Goal: Information Seeking & Learning: Learn about a topic

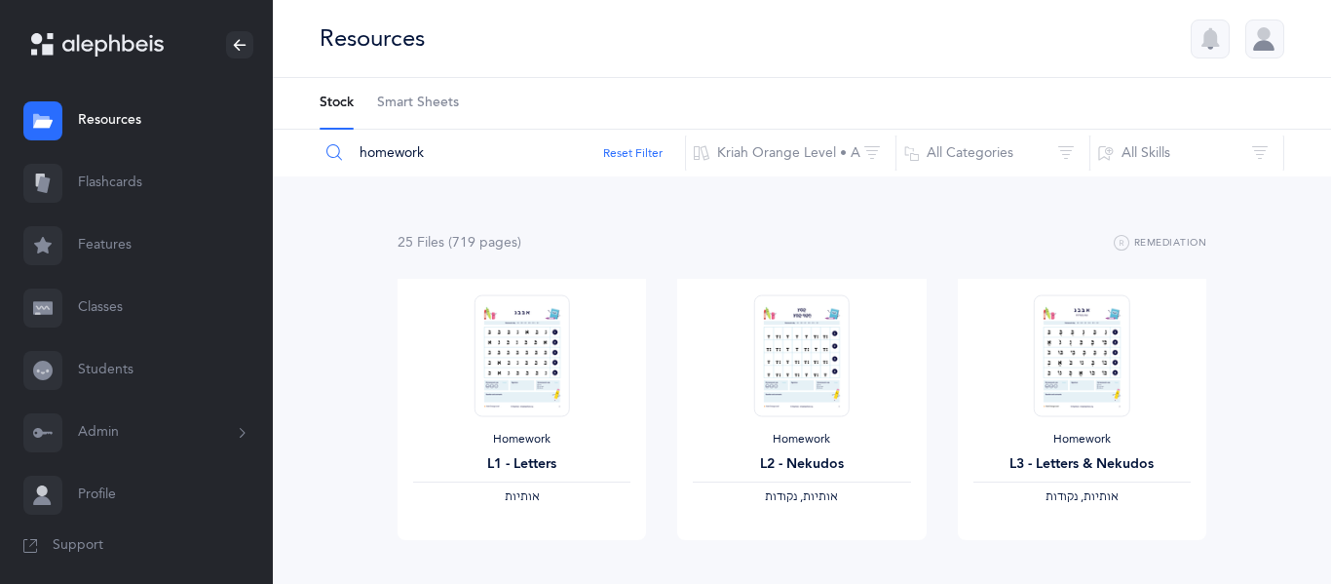
scroll to position [299, 0]
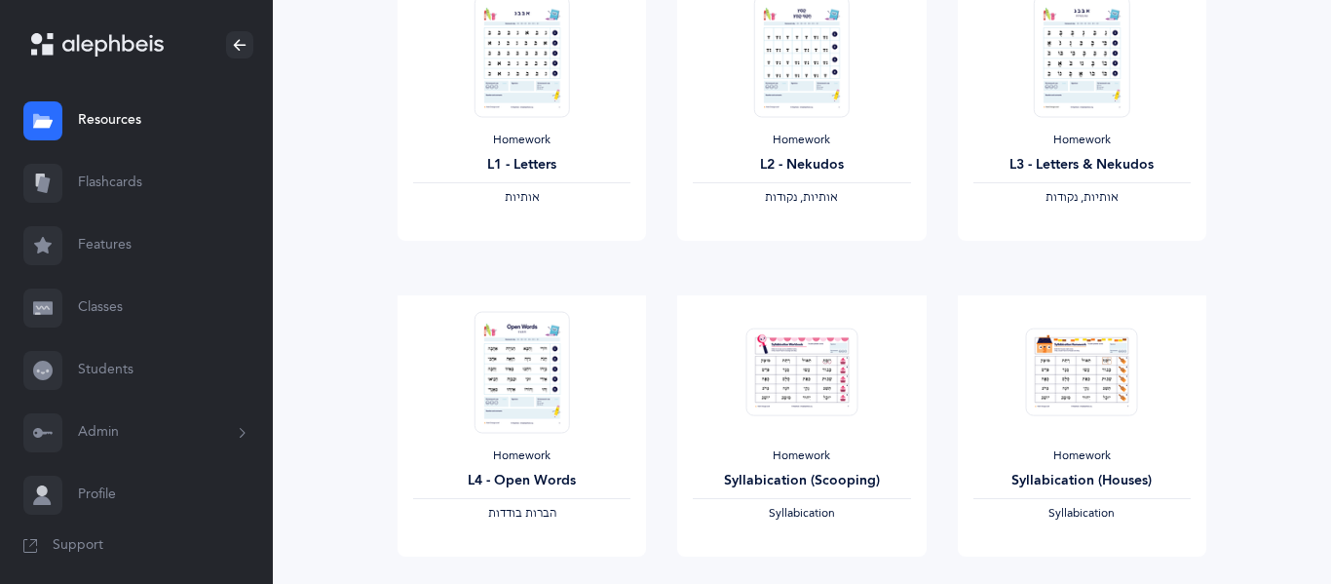
click at [93, 295] on link "Classes" at bounding box center [136, 308] width 273 height 62
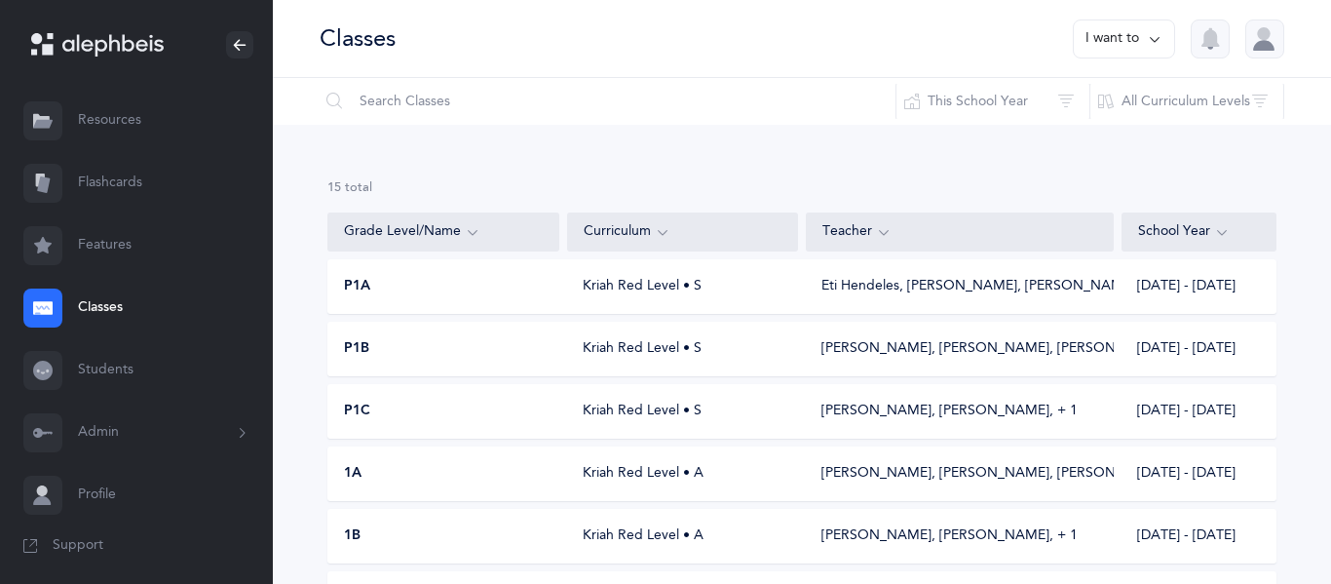
click at [73, 362] on link "Students" at bounding box center [136, 370] width 273 height 62
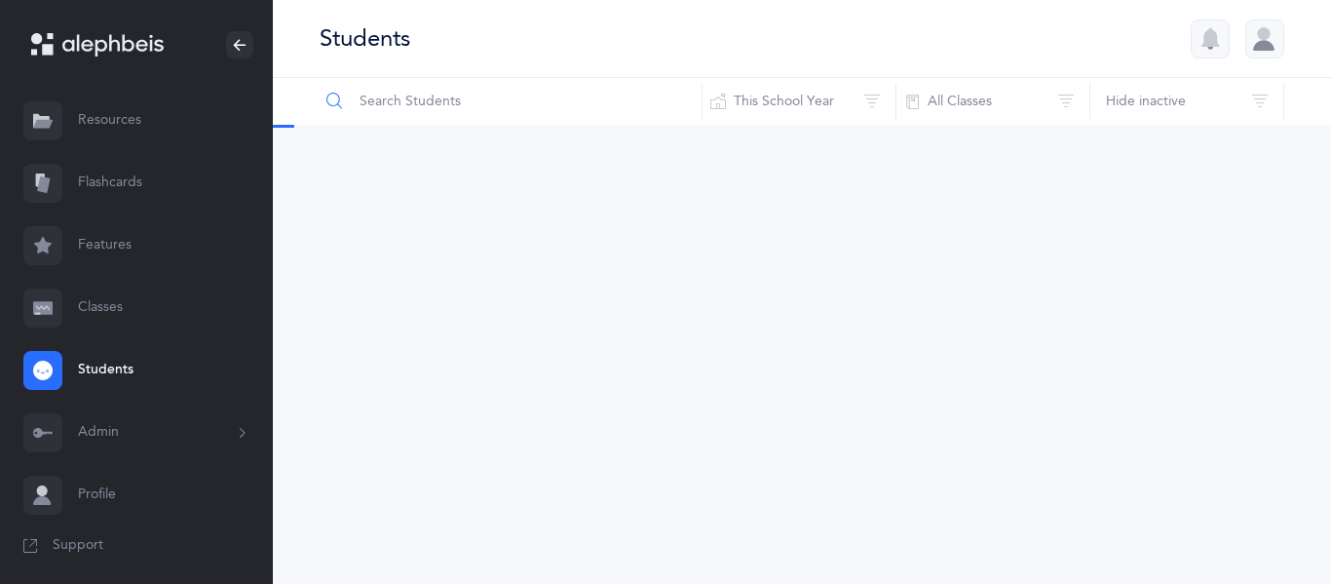
click at [451, 94] on input "text" at bounding box center [511, 101] width 384 height 47
type input "danit"
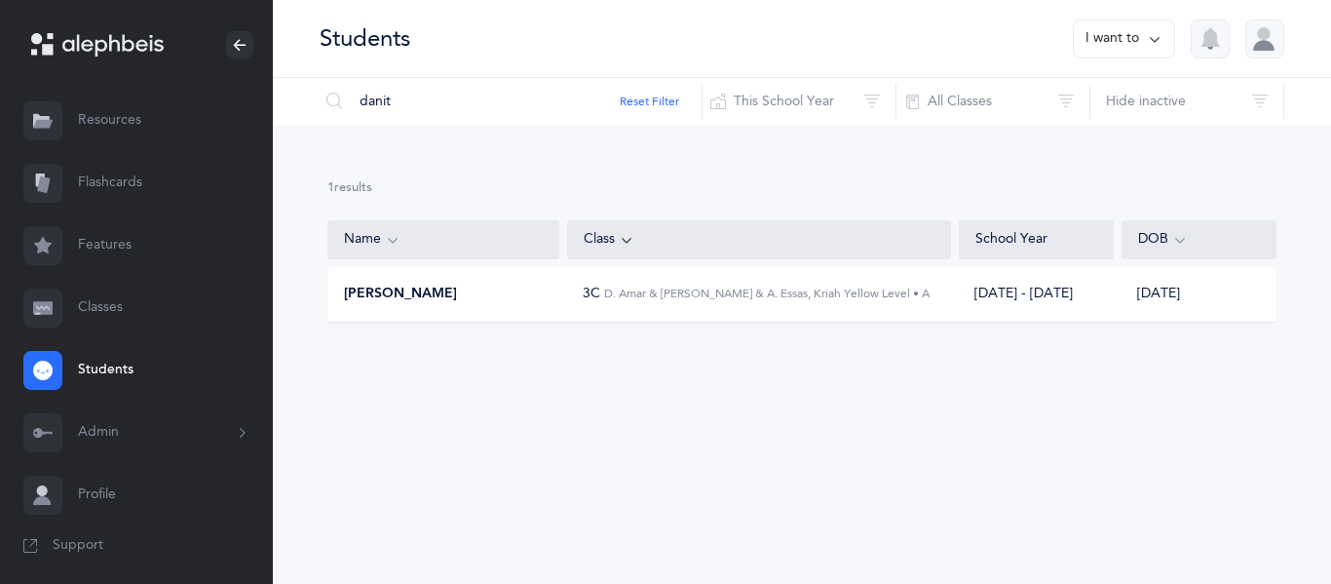
click at [750, 306] on div "[PERSON_NAME] 3C D. Amar & [PERSON_NAME] & A. Essas, Kriah Yellow Level • A [DA…" at bounding box center [801, 294] width 949 height 55
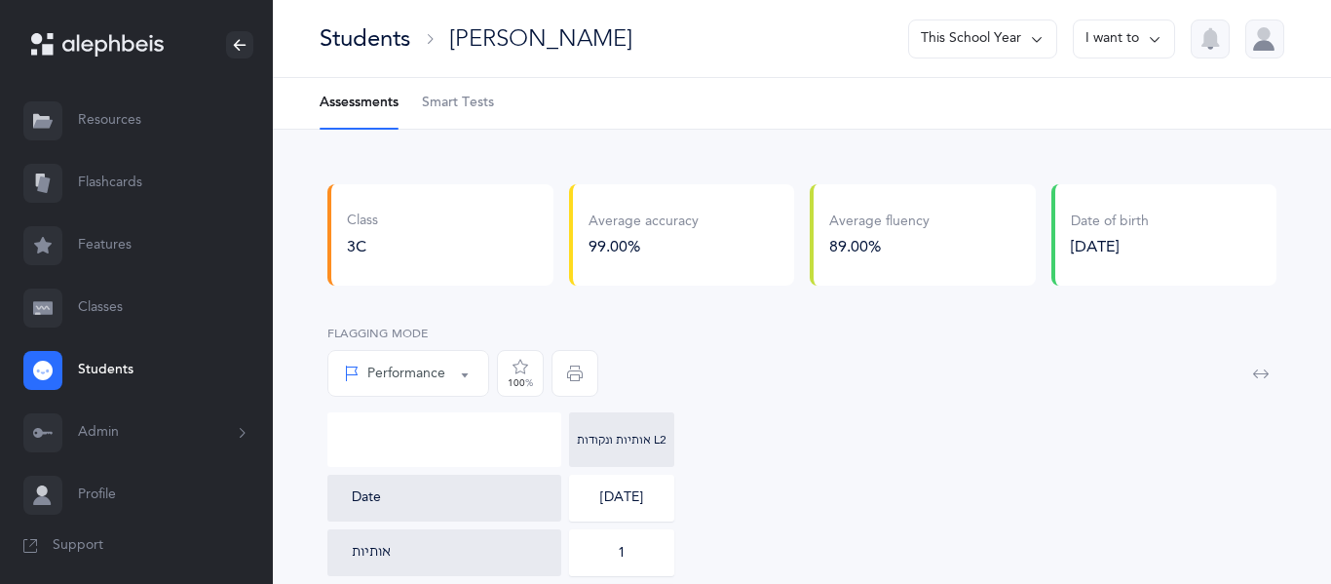
click at [66, 306] on link "Classes" at bounding box center [136, 308] width 273 height 62
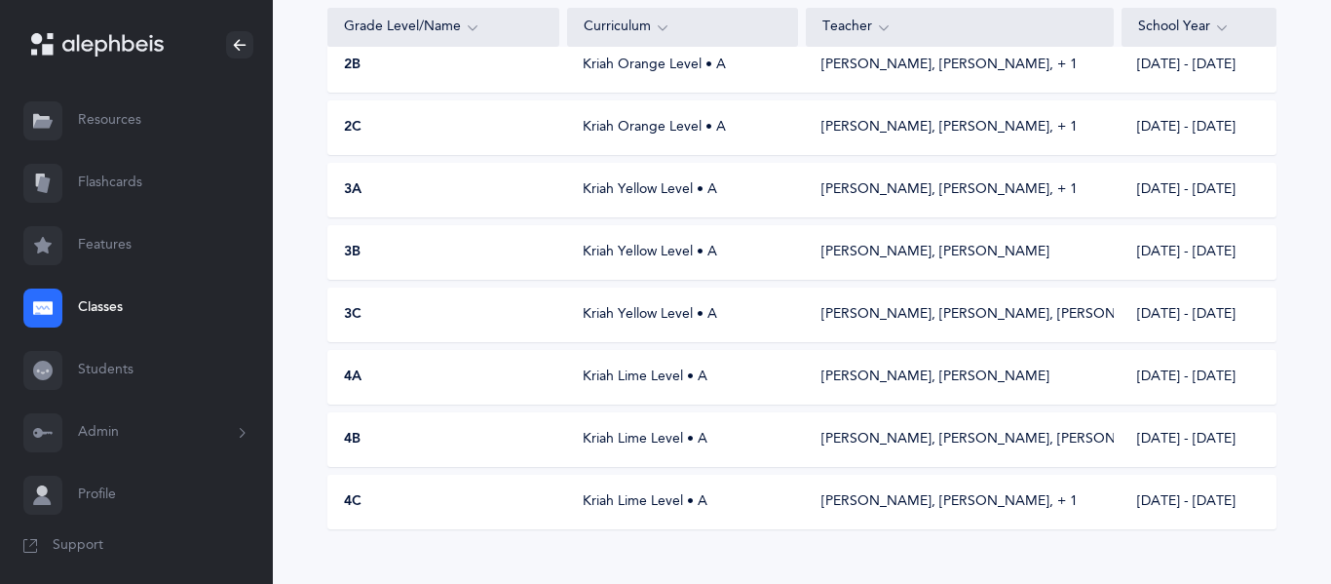
scroll to position [689, 0]
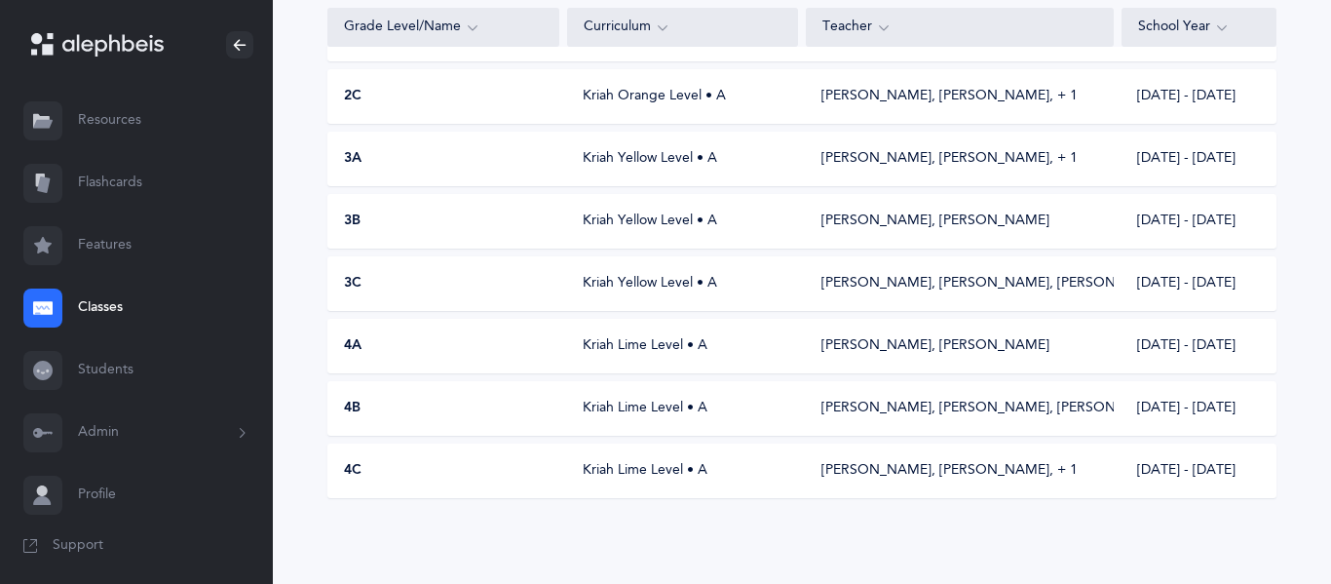
click at [729, 398] on div "Kriah Lime Level • A" at bounding box center [682, 407] width 231 height 19
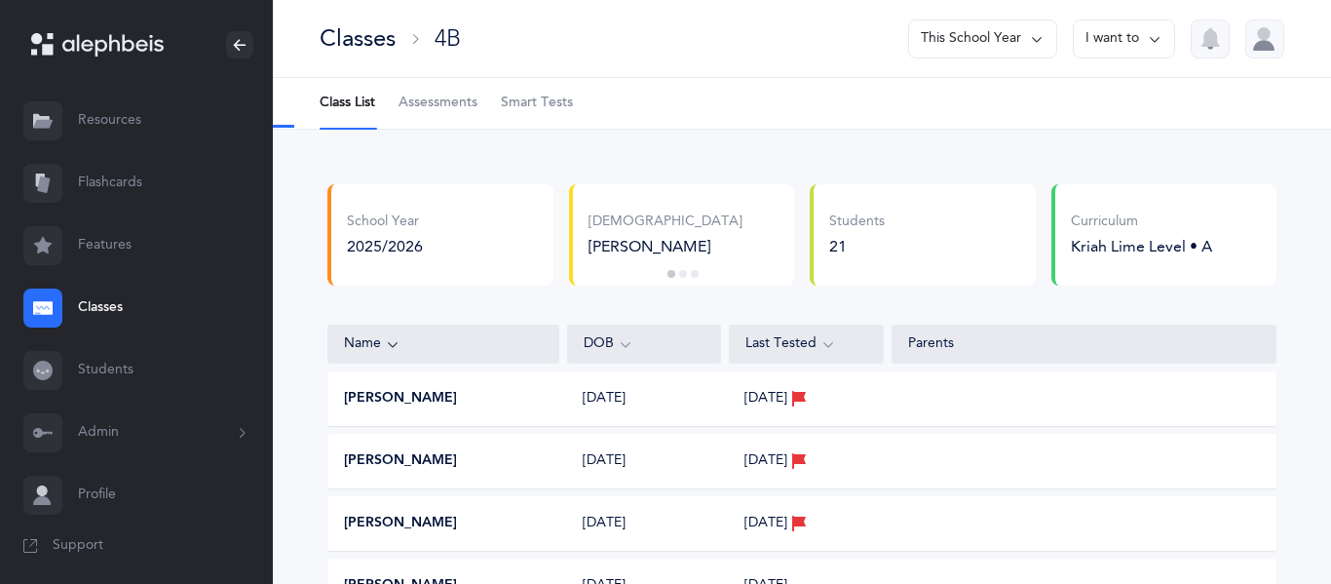
select select "9"
click at [437, 103] on span "Assessments" at bounding box center [437, 103] width 79 height 19
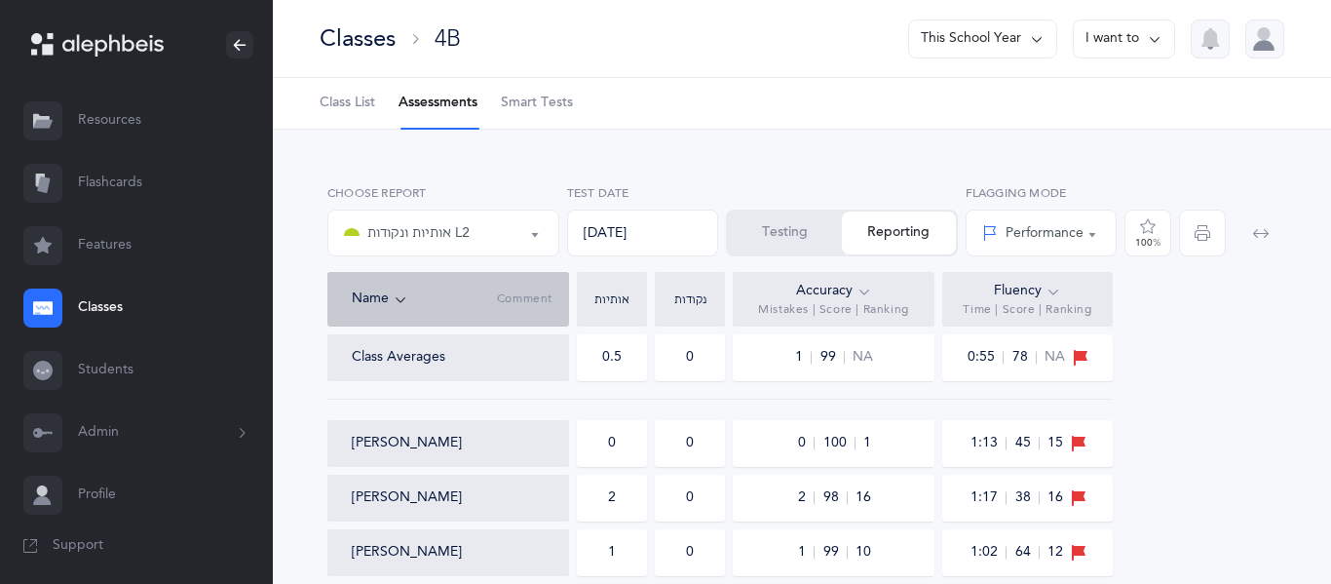
click at [382, 45] on div "Classes" at bounding box center [358, 38] width 76 height 32
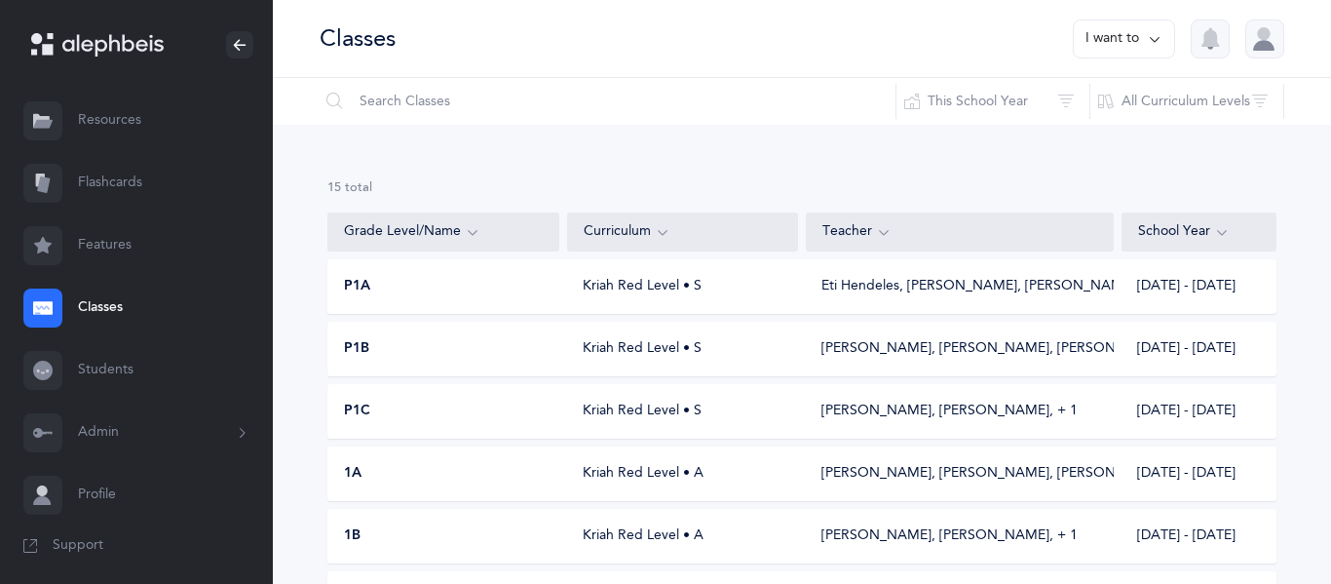
scroll to position [689, 0]
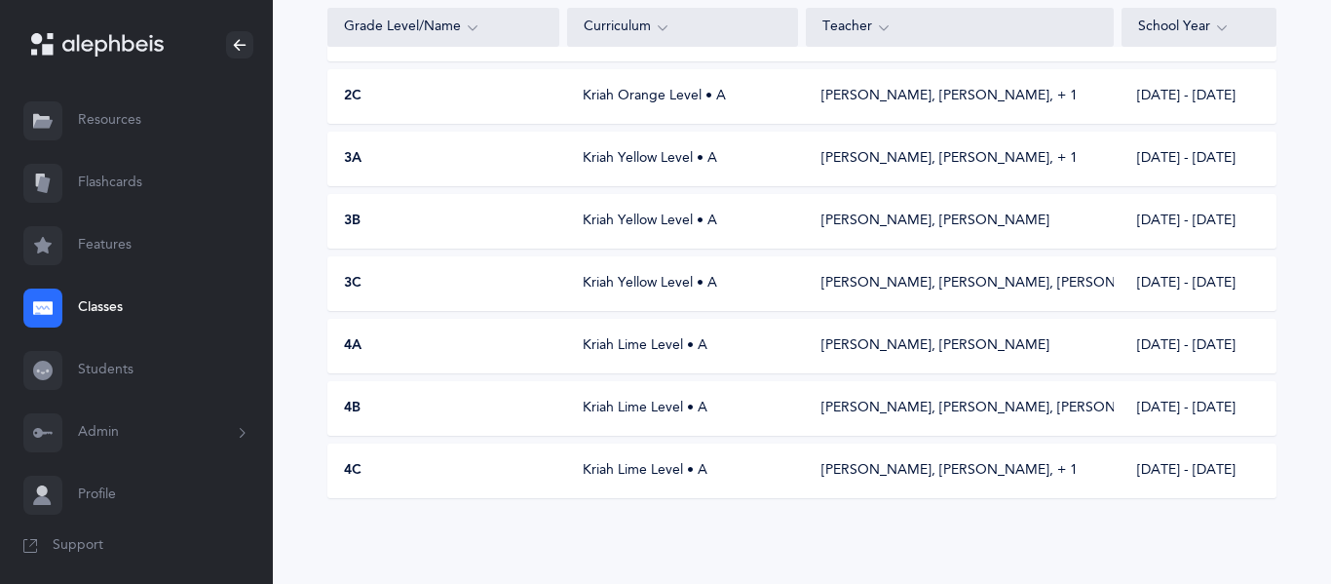
click at [104, 362] on link "Students" at bounding box center [136, 370] width 273 height 62
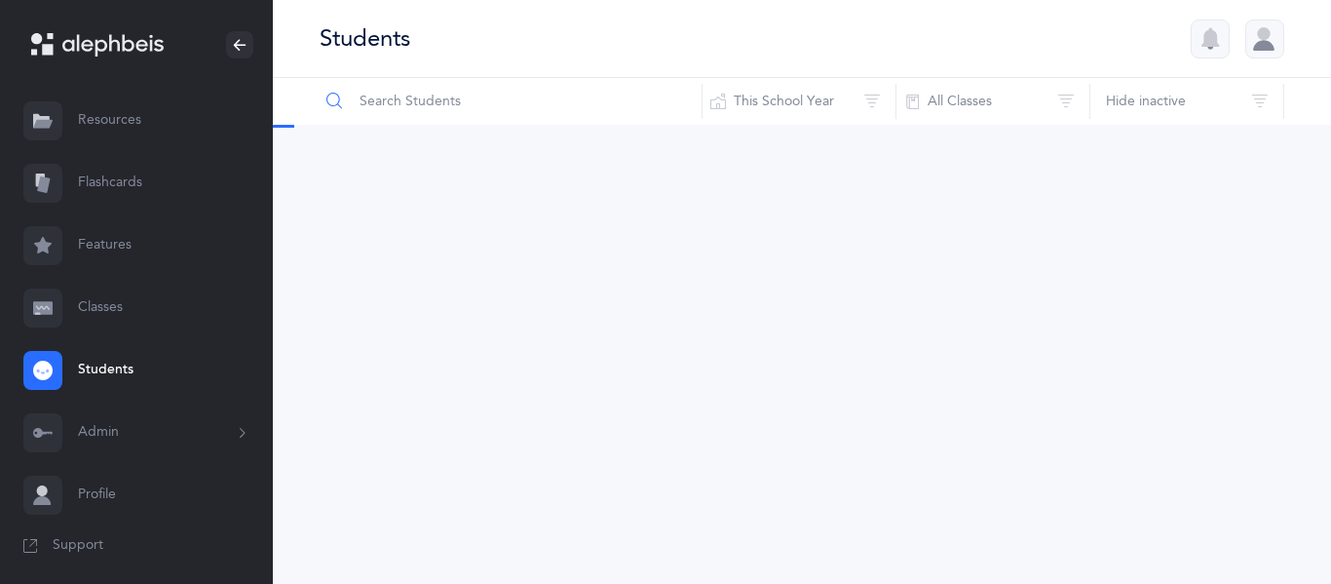
click at [459, 85] on input "text" at bounding box center [511, 101] width 384 height 47
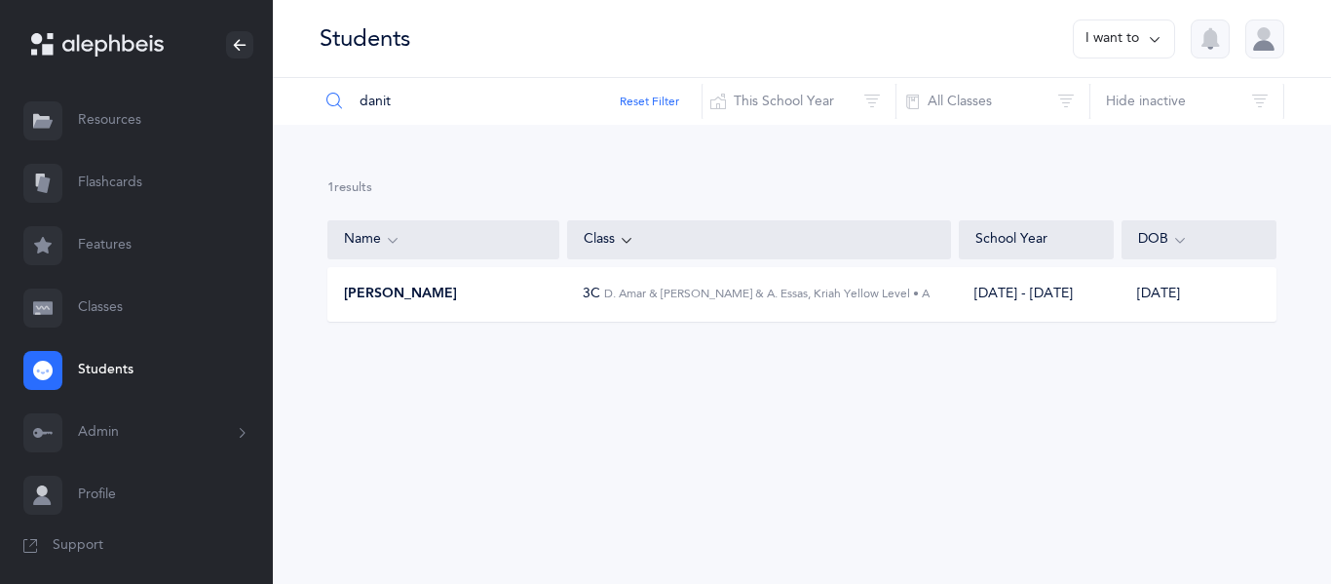
type input "danit"
click at [132, 193] on link "Flashcards" at bounding box center [136, 183] width 273 height 62
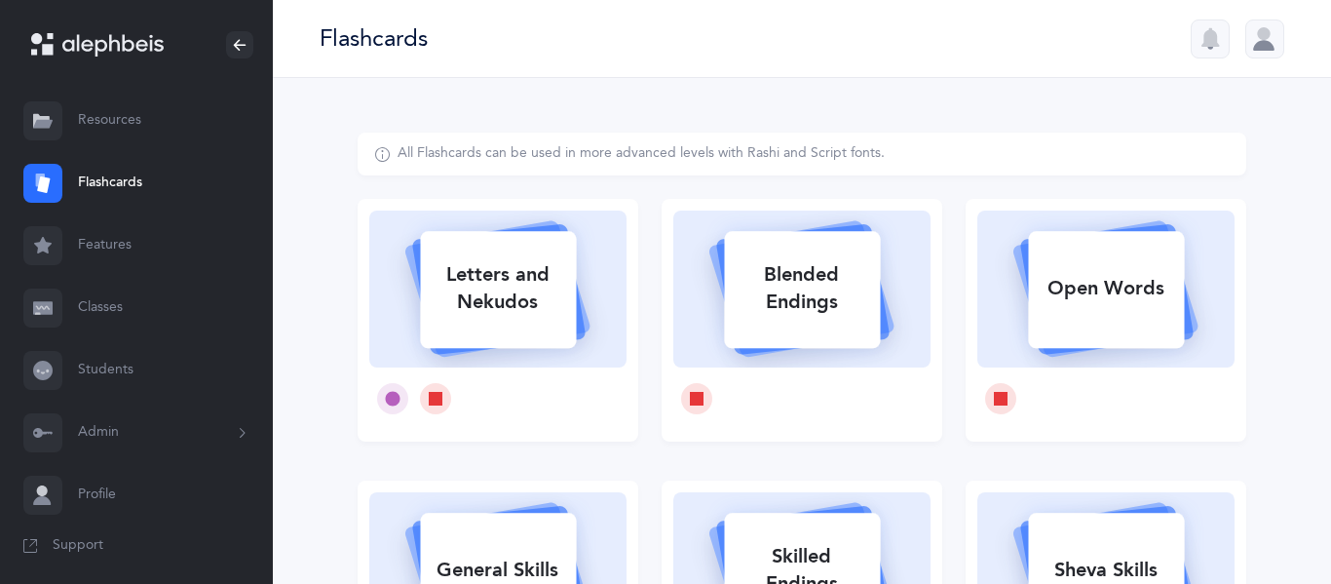
click at [84, 135] on link "Resources" at bounding box center [136, 121] width 273 height 62
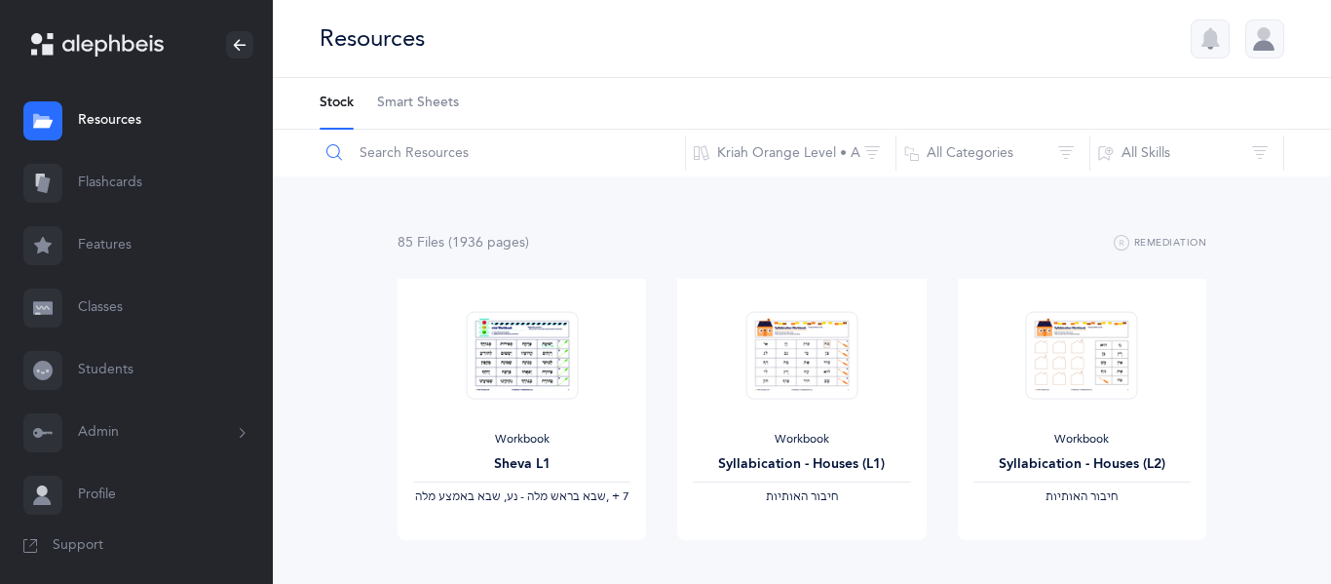
click at [513, 165] on input "text" at bounding box center [502, 153] width 367 height 47
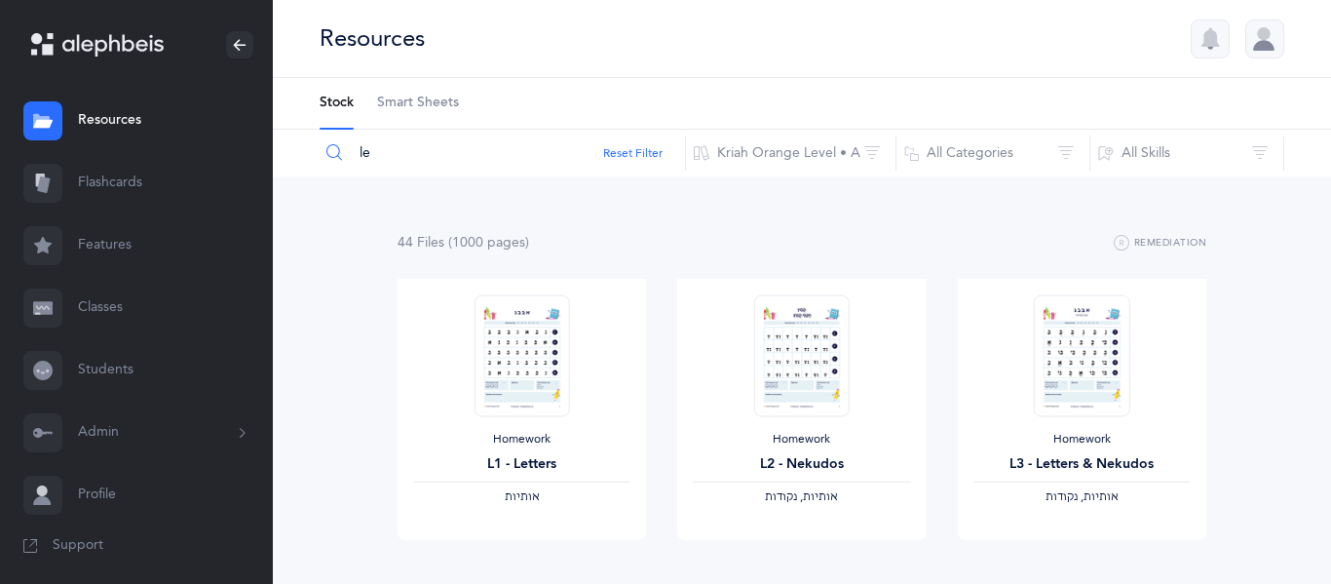
type input "l"
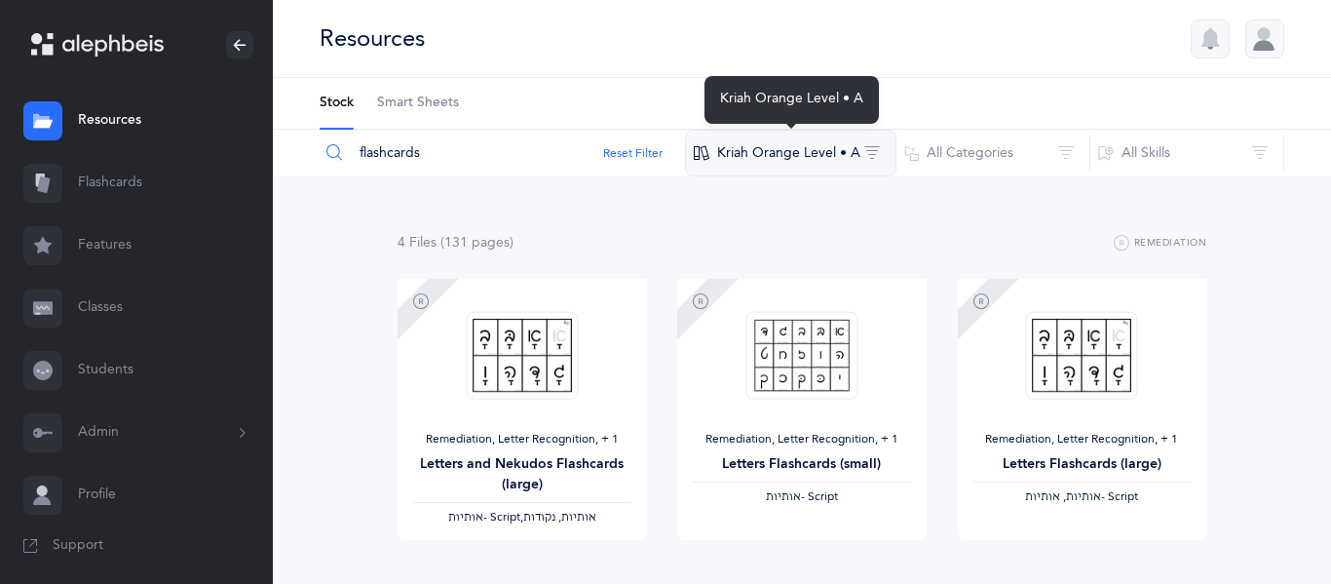
type input "flashcards"
click at [861, 150] on button "Kriah Orange Level • A" at bounding box center [790, 153] width 211 height 47
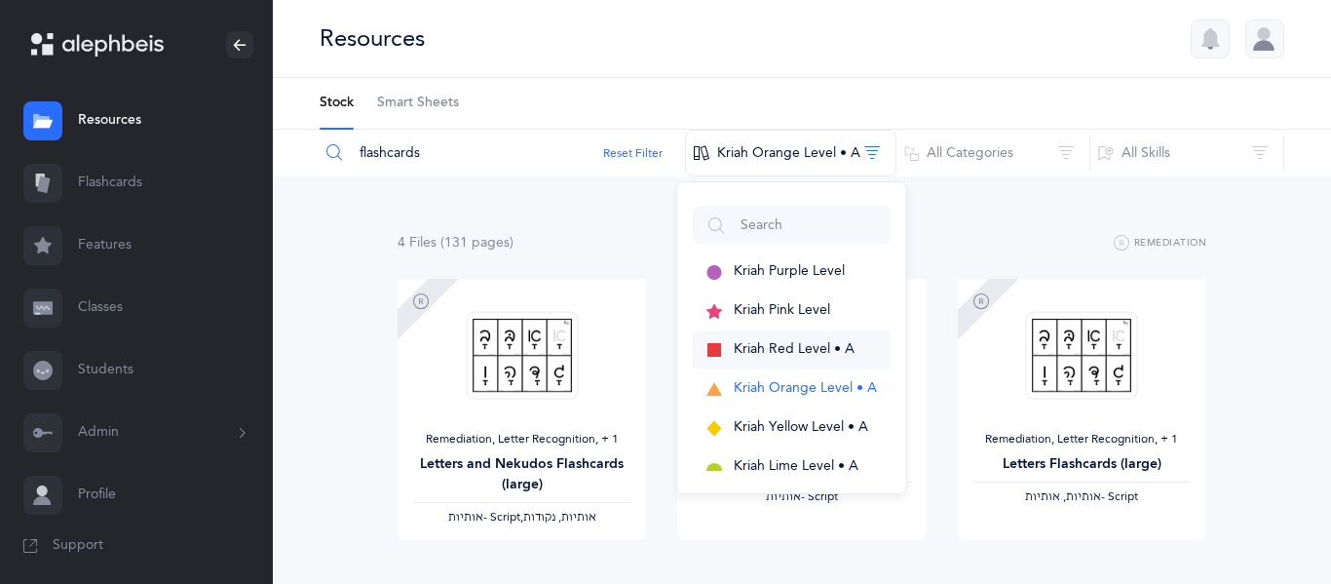
click at [718, 344] on span "button" at bounding box center [714, 351] width 16 height 18
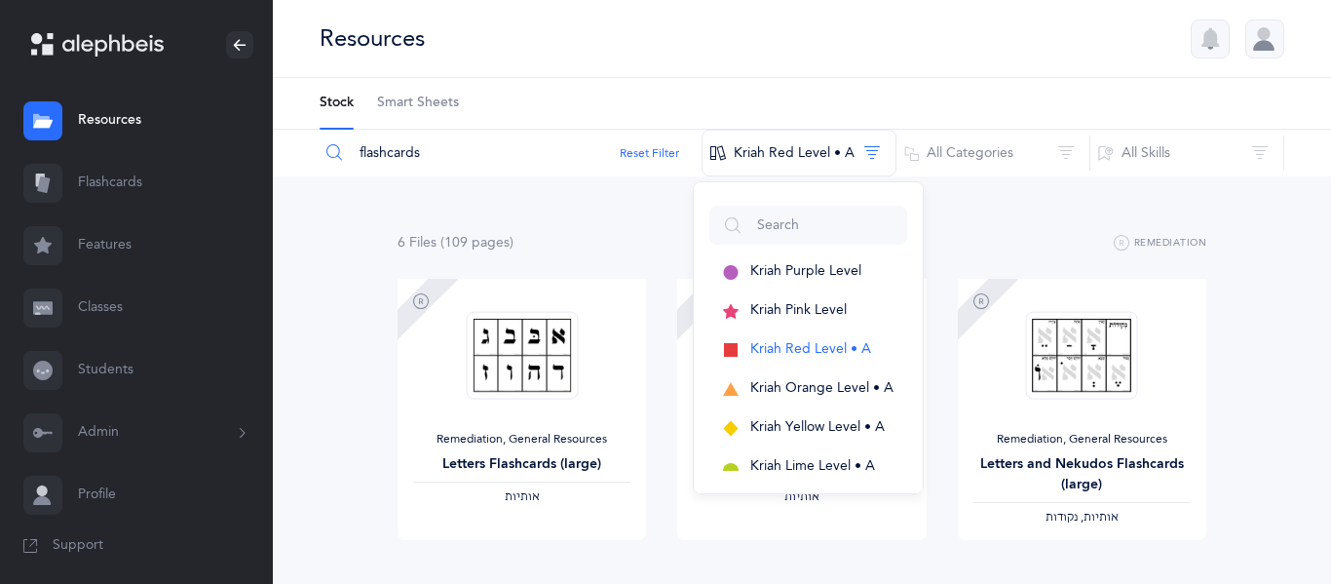
click at [652, 301] on div "Remediation, General Resources Letters Flashcards (large) ‫אותיות‬ View" at bounding box center [522, 437] width 280 height 316
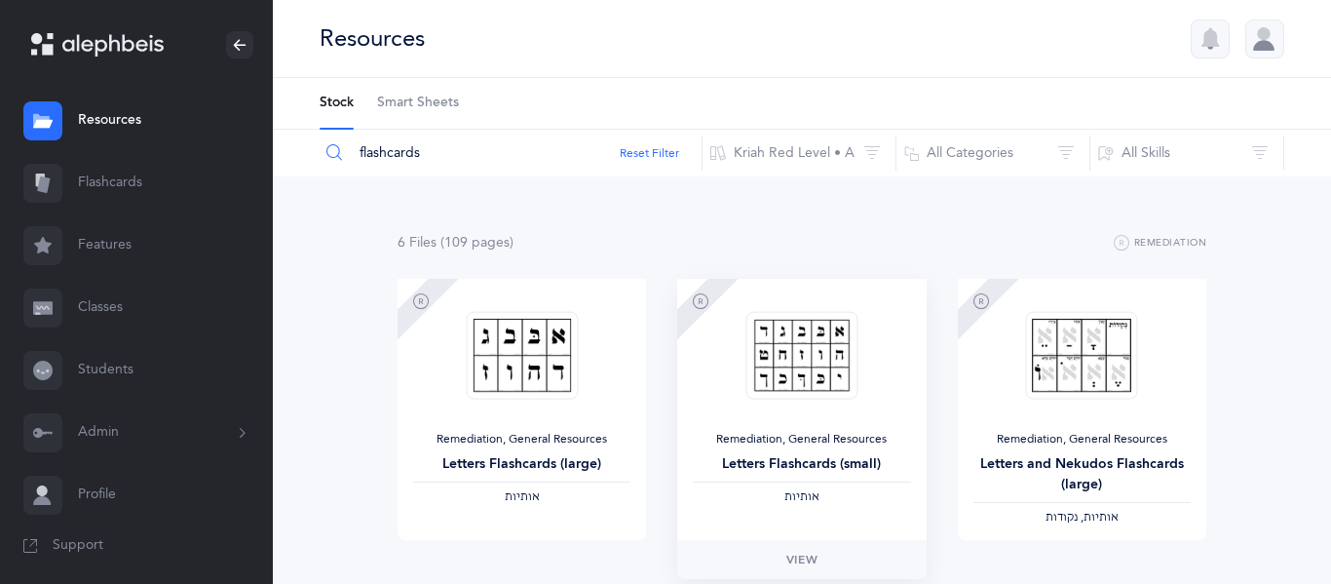
click at [835, 381] on img at bounding box center [801, 355] width 112 height 89
click at [809, 541] on link "View" at bounding box center [801, 559] width 248 height 39
click at [521, 546] on link "View" at bounding box center [521, 559] width 248 height 39
